Goal: Task Accomplishment & Management: Use online tool/utility

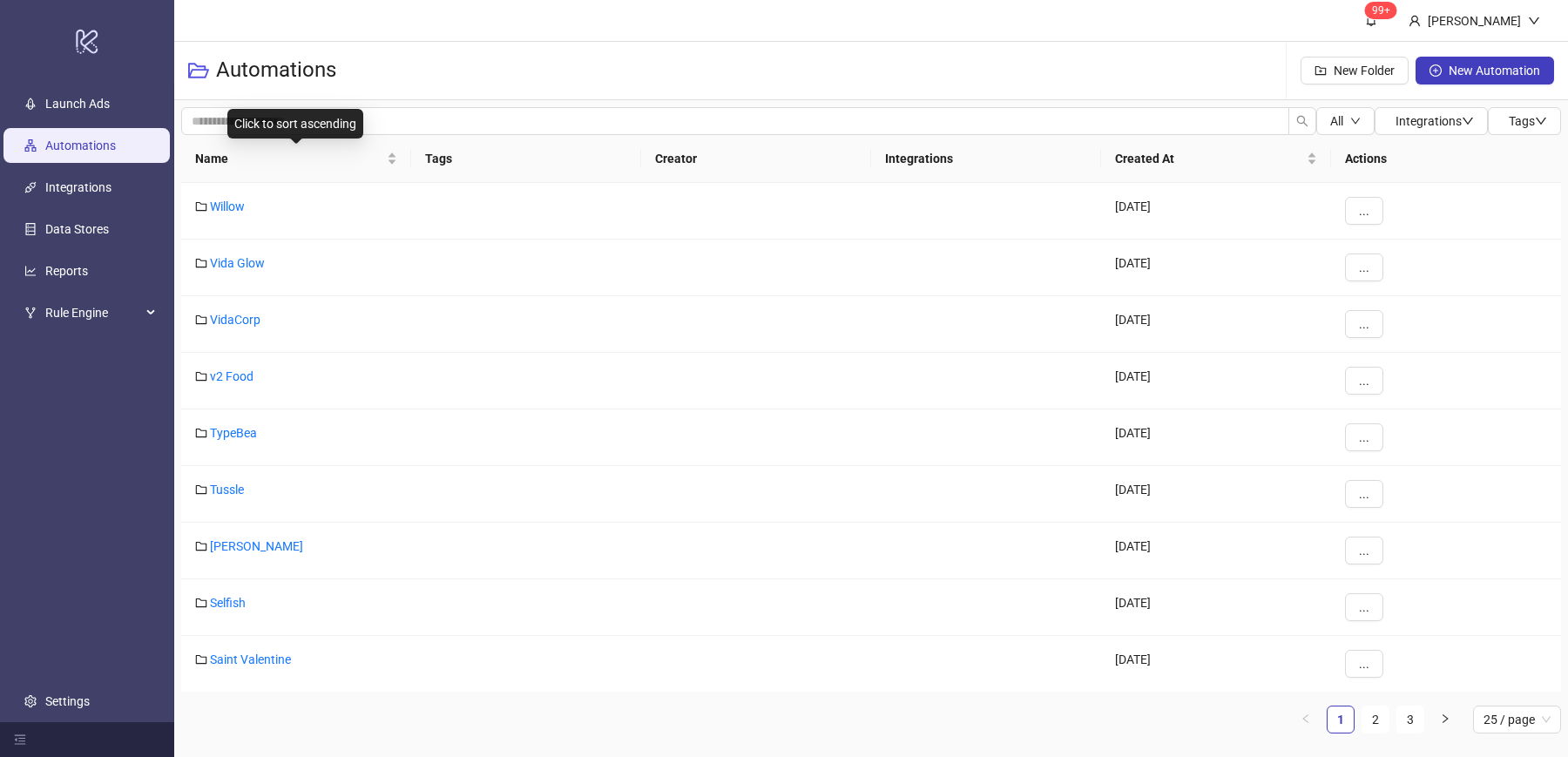
click at [393, 166] on div "Name" at bounding box center [296, 159] width 202 height 19
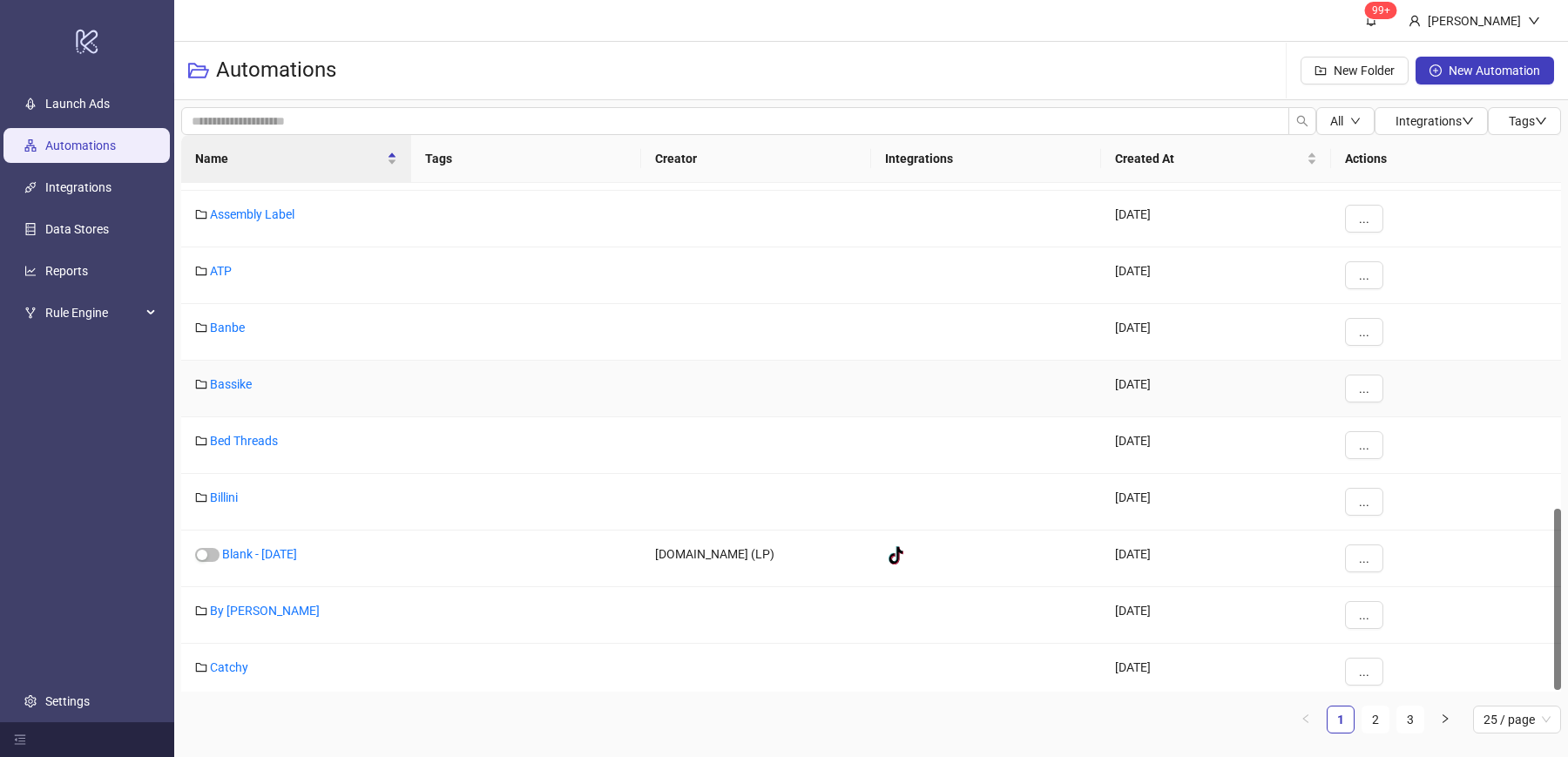
scroll to position [918, 0]
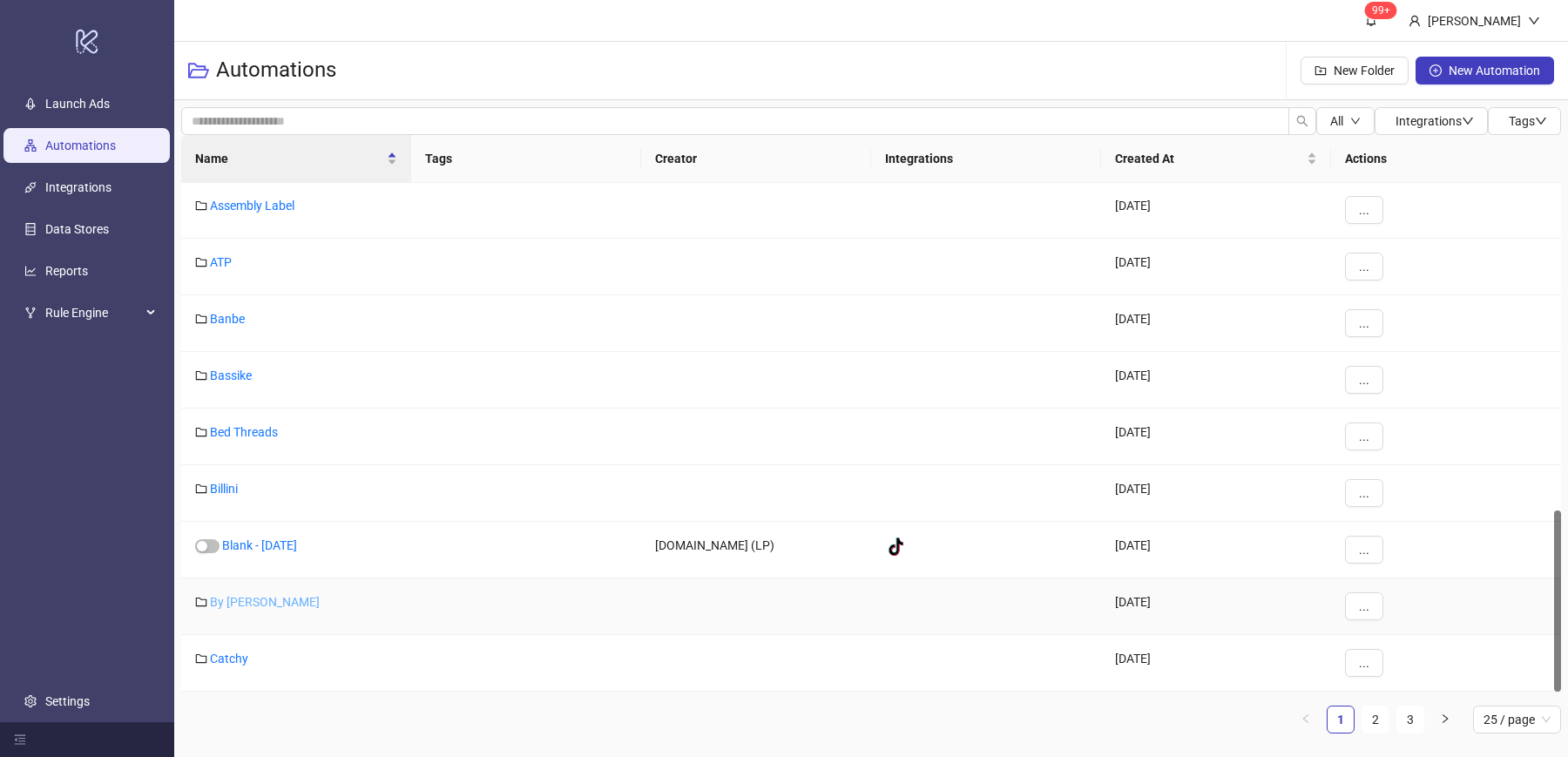
click at [251, 595] on link "By [PERSON_NAME]" at bounding box center [265, 602] width 110 height 14
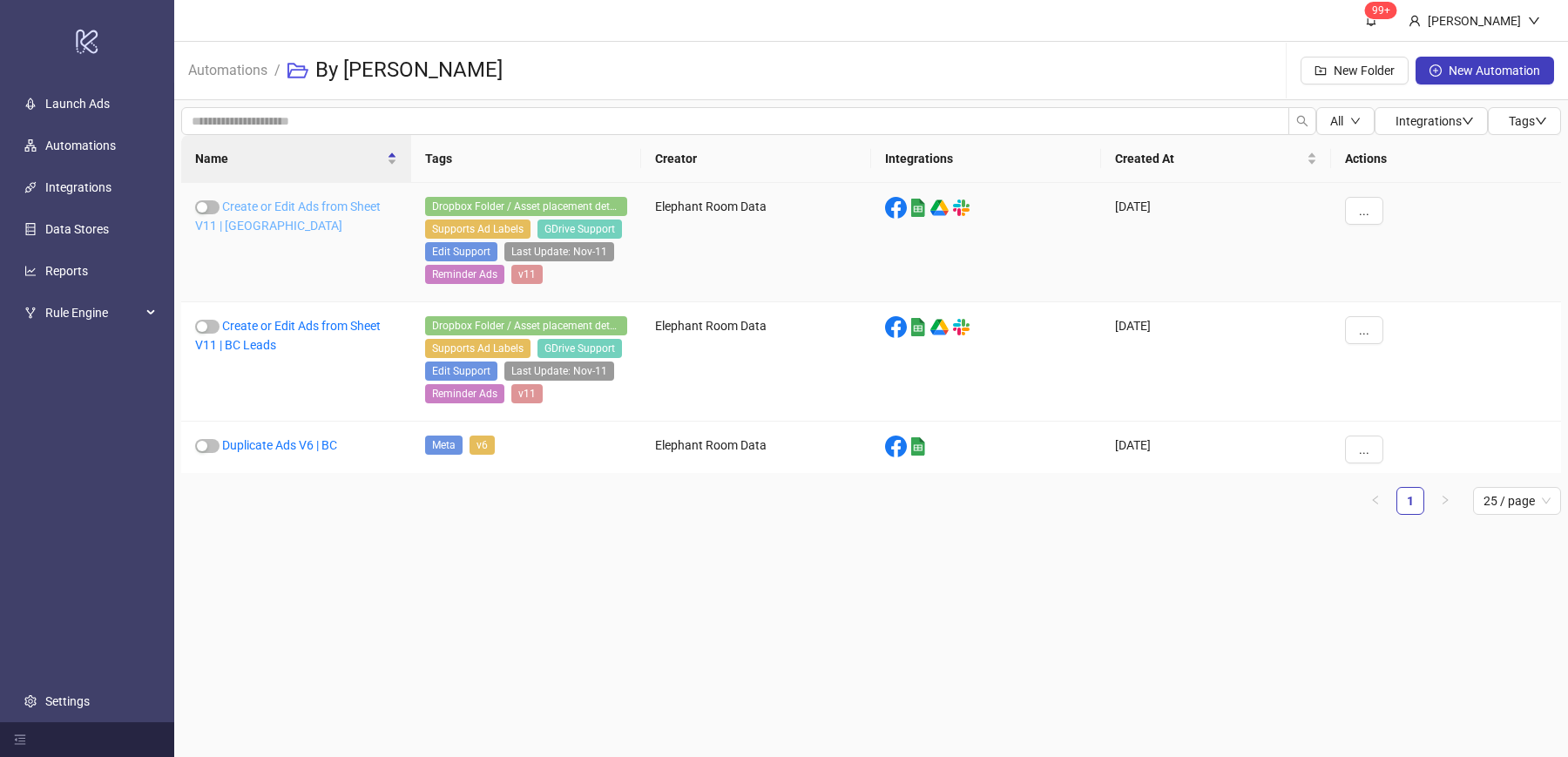
click at [364, 208] on link "Create or Edit Ads from Sheet V11 | [GEOGRAPHIC_DATA]" at bounding box center [288, 216] width 186 height 33
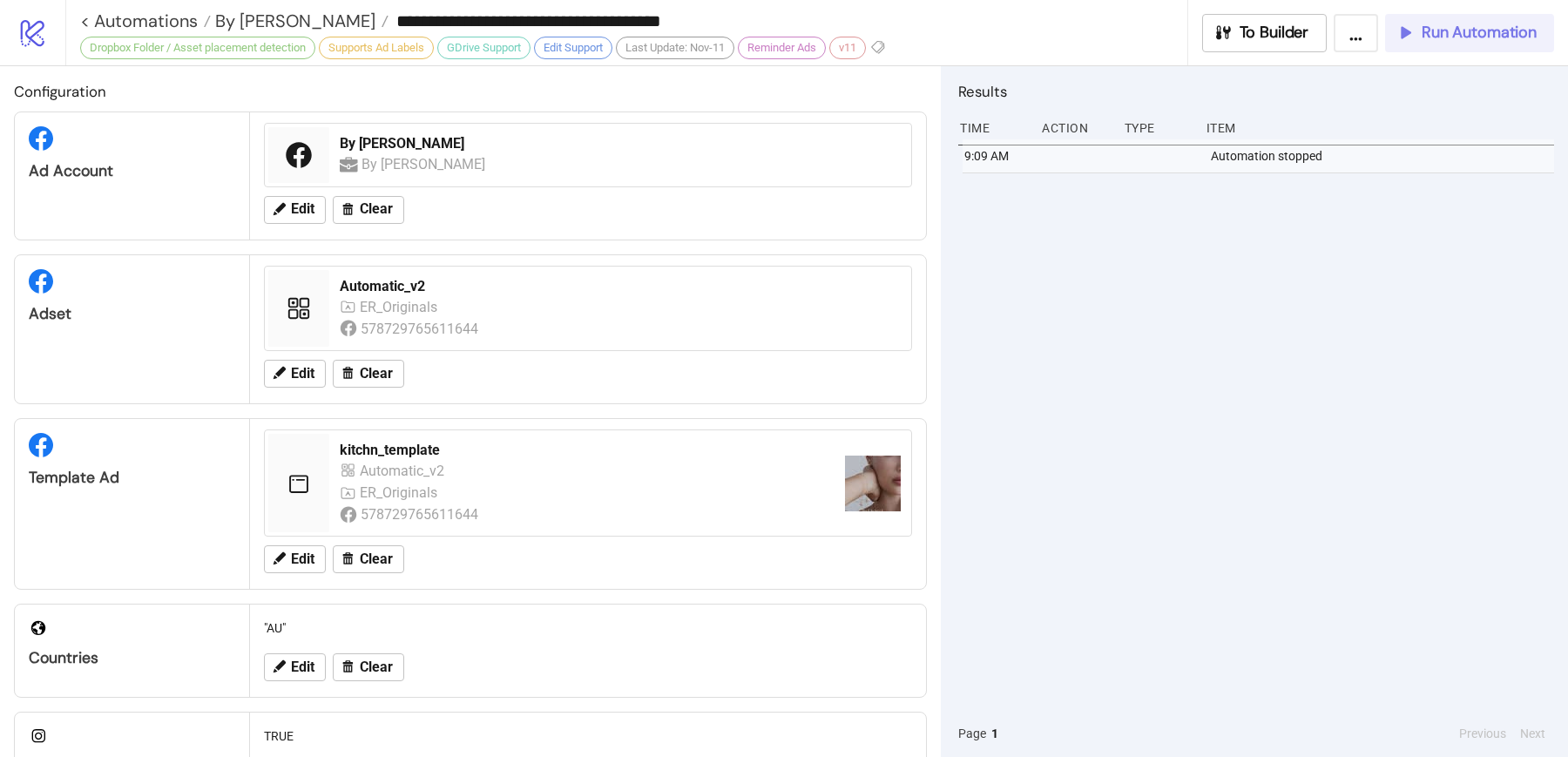
click at [1435, 30] on span "Run Automation" at bounding box center [1479, 33] width 115 height 20
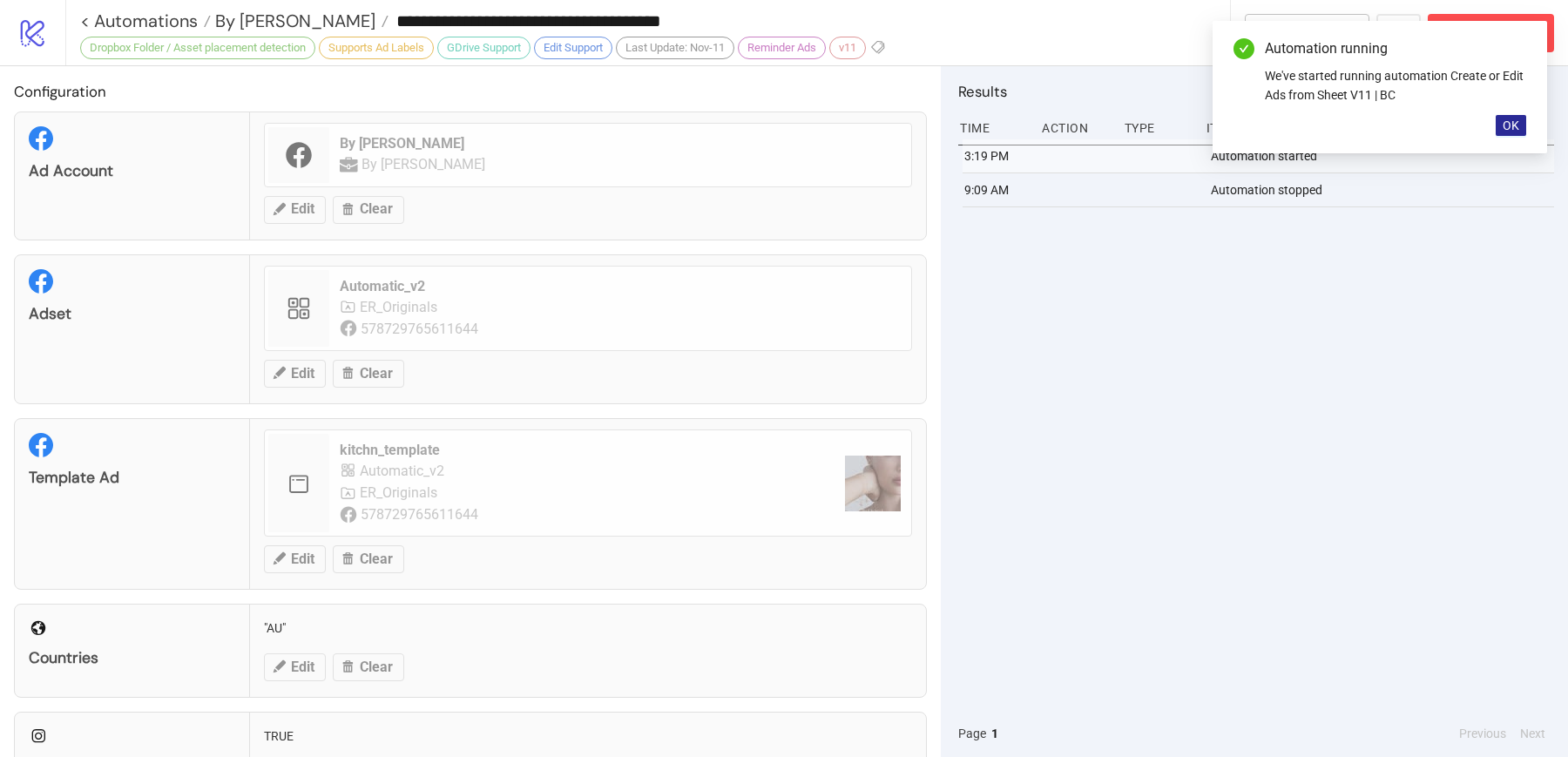
click at [1515, 119] on span "OK" at bounding box center [1511, 125] width 16 height 14
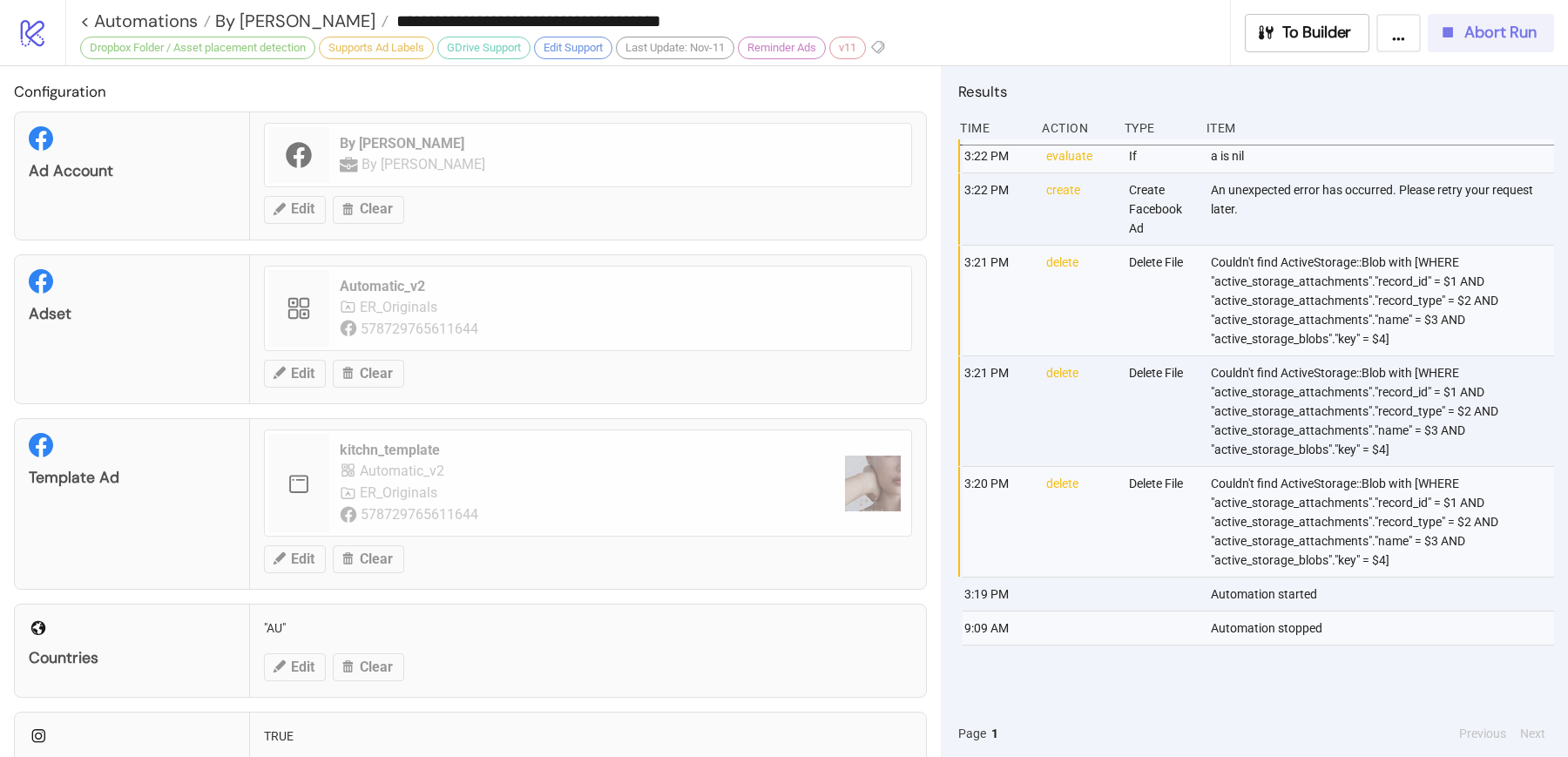
click at [1475, 47] on button "Abort Run" at bounding box center [1491, 33] width 126 height 38
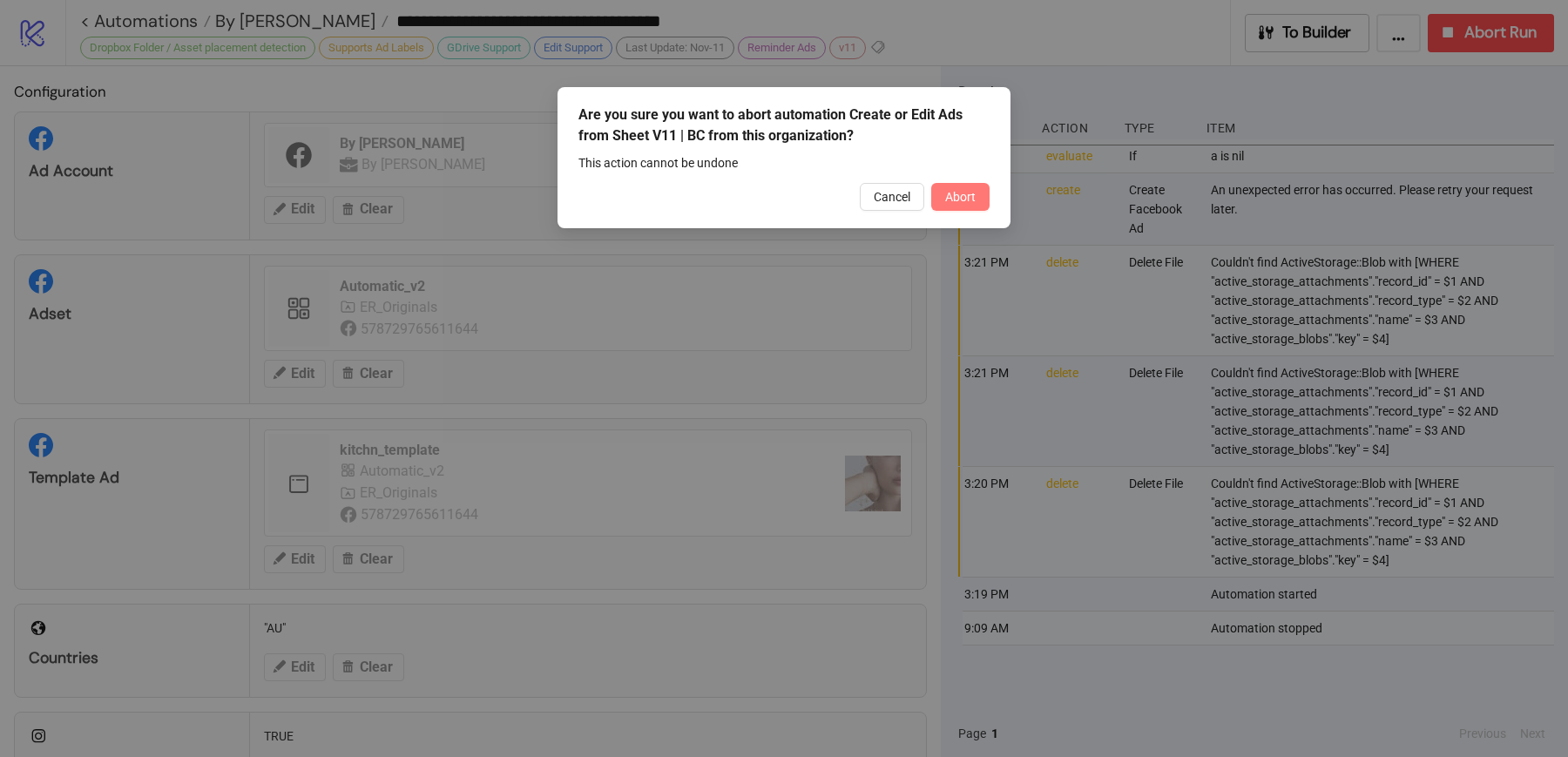
click at [962, 200] on span "Abort" at bounding box center [961, 197] width 31 height 14
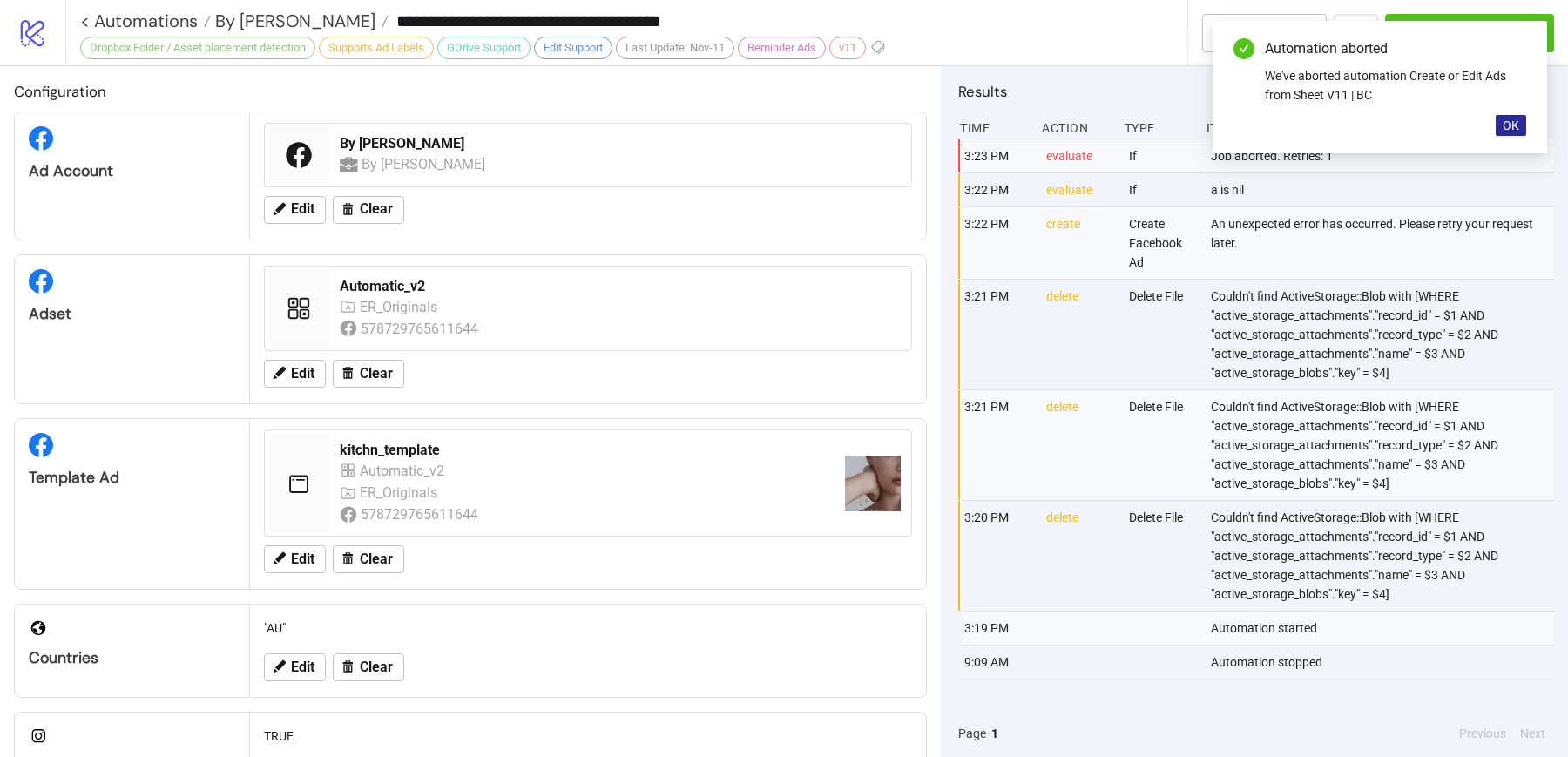
click at [1507, 122] on span "OK" at bounding box center [1511, 125] width 16 height 14
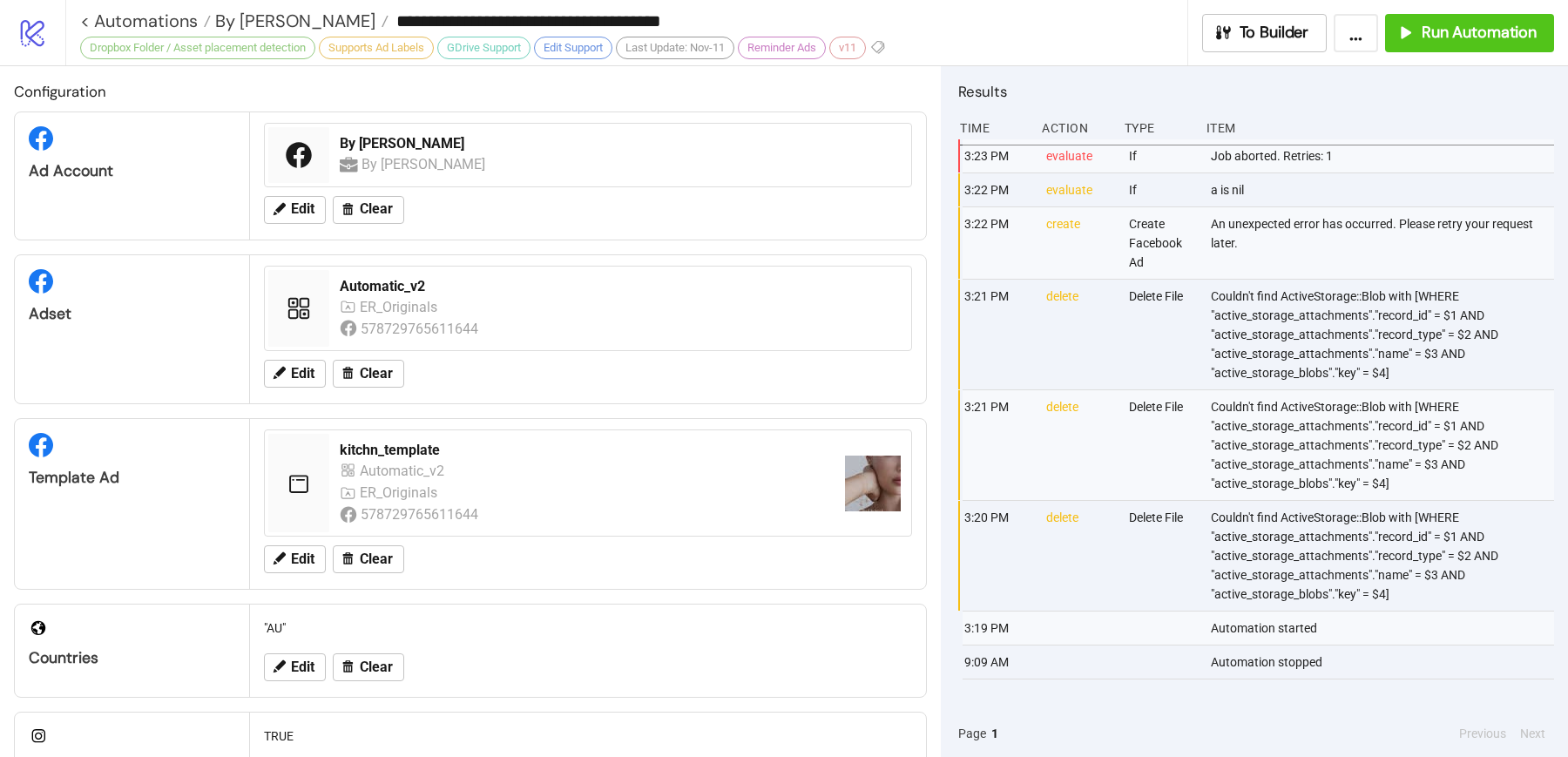
click at [1482, 53] on div "**********" at bounding box center [816, 33] width 1503 height 65
click at [1481, 40] on span "Run Automation" at bounding box center [1479, 33] width 115 height 20
